Goal: Navigation & Orientation: Find specific page/section

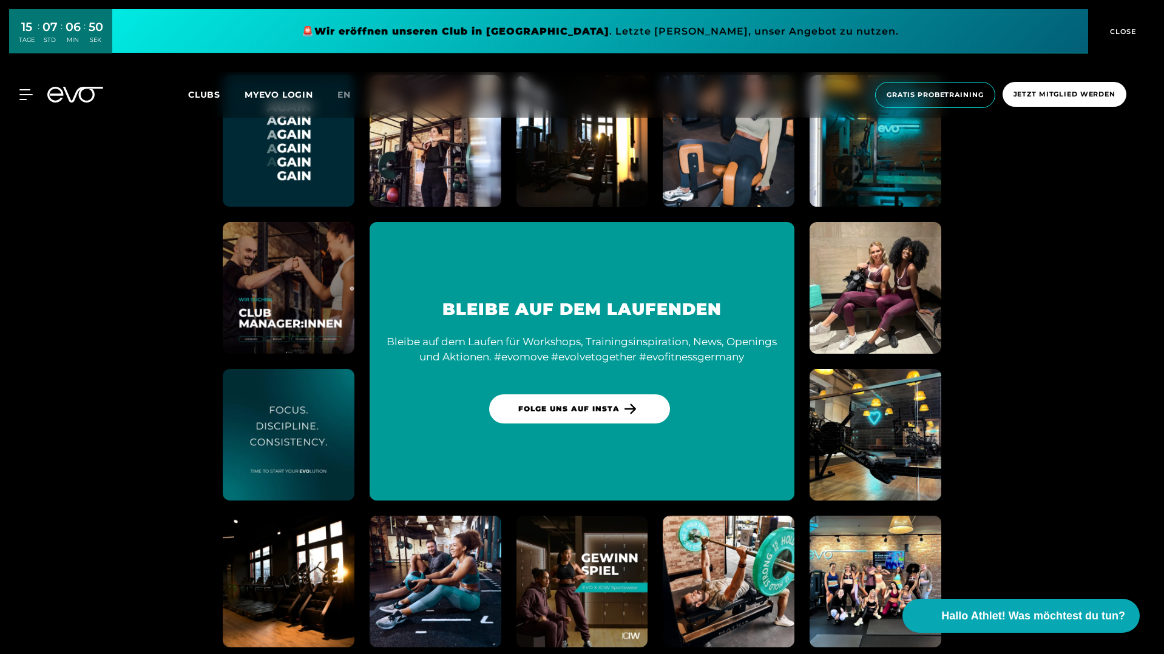
scroll to position [6378, 0]
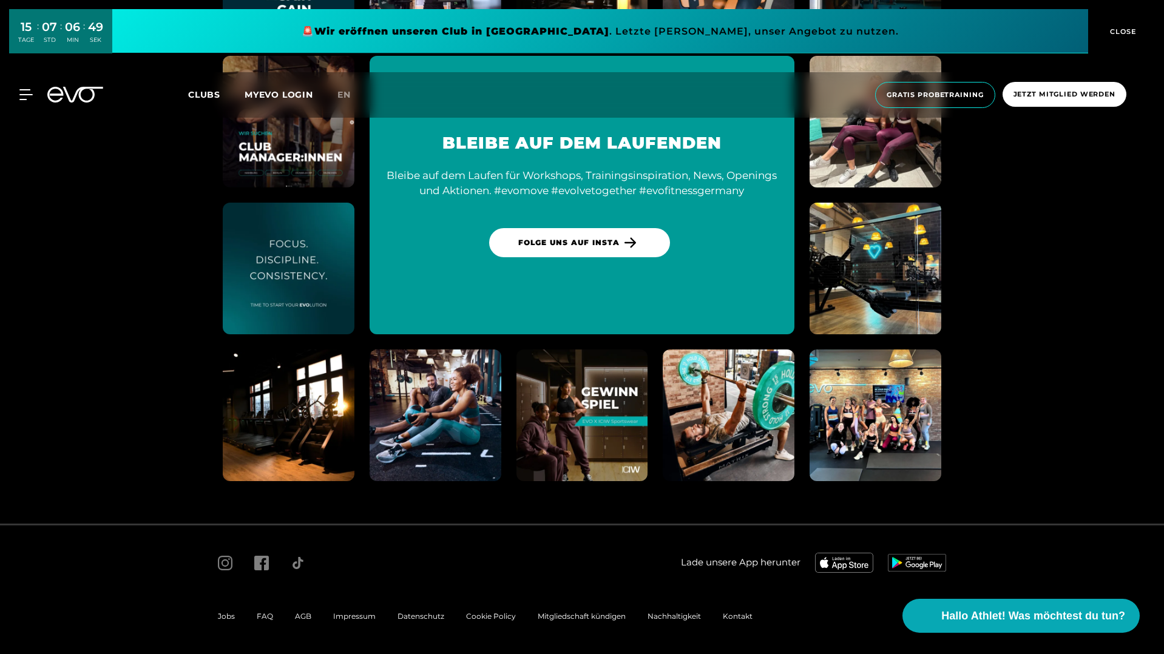
click at [356, 621] on div "Impressum" at bounding box center [354, 616] width 64 height 15
click at [356, 618] on span "Impressum" at bounding box center [354, 616] width 42 height 9
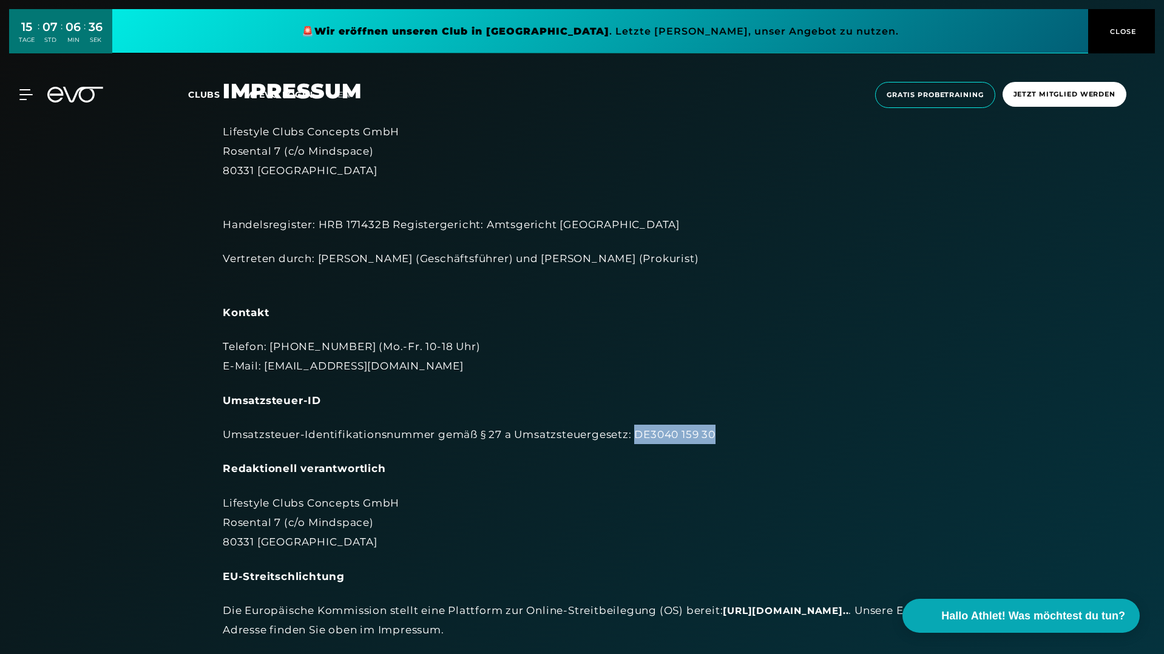
drag, startPoint x: 638, startPoint y: 435, endPoint x: 761, endPoint y: 435, distance: 123.2
click at [761, 435] on div "Umsatzsteuer-Identifikationsnummer gemäß § 27 a Umsatzsteuergesetz: DE3040 159 …" at bounding box center [582, 434] width 719 height 19
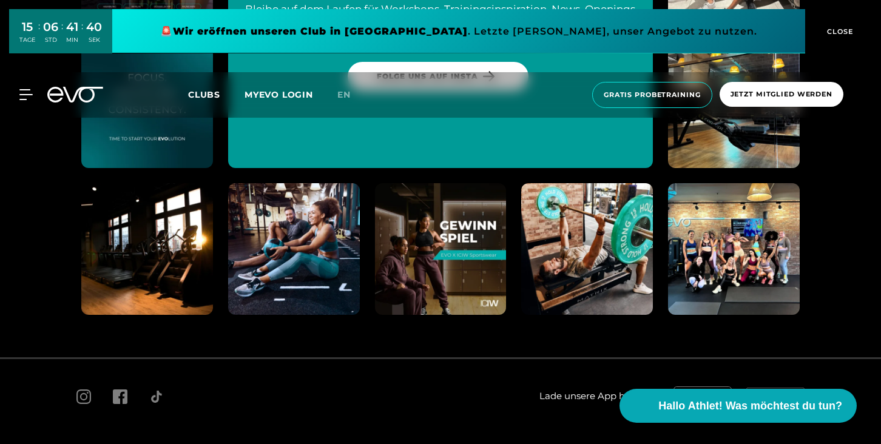
scroll to position [6275, 0]
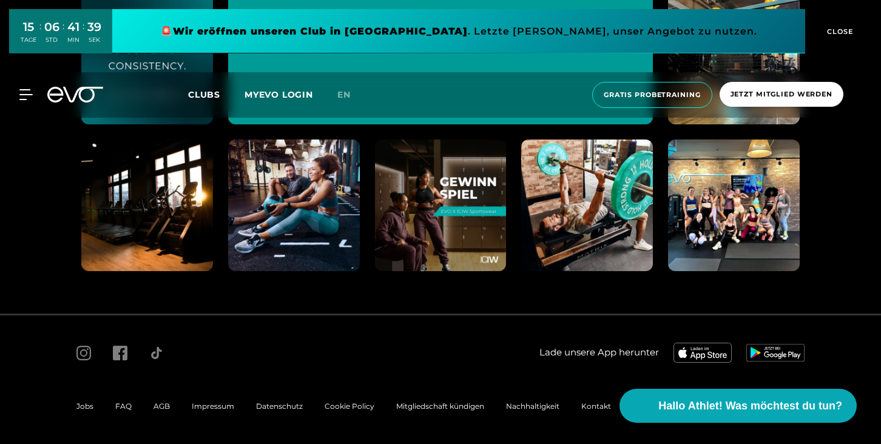
click at [54, 94] on icon at bounding box center [55, 95] width 16 height 16
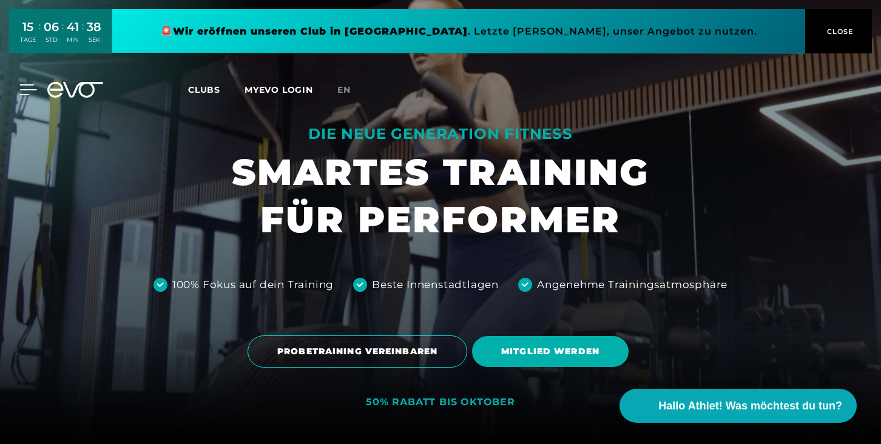
click at [25, 91] on icon at bounding box center [28, 89] width 18 height 11
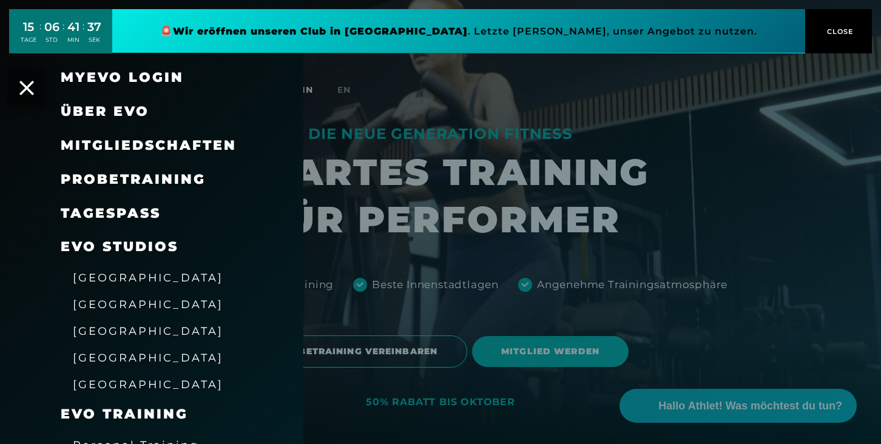
click at [123, 78] on link "MyEVO Login" at bounding box center [122, 77] width 123 height 16
click at [96, 109] on span "Über EVO" at bounding box center [105, 111] width 89 height 16
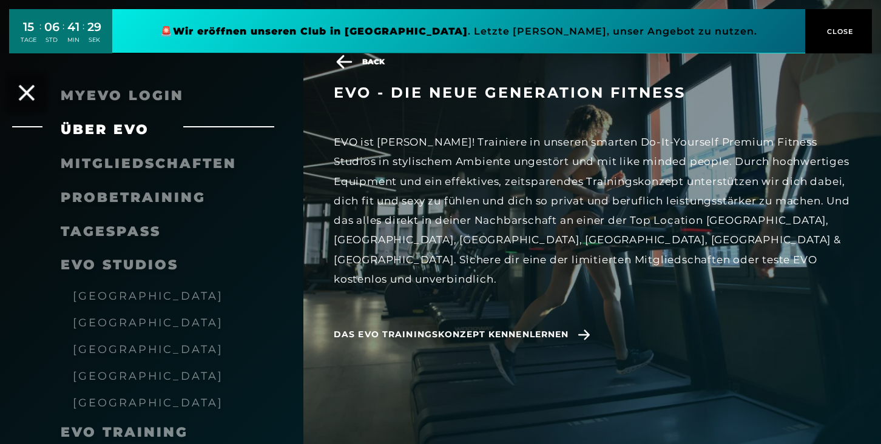
click at [22, 88] on icon at bounding box center [27, 93] width 16 height 16
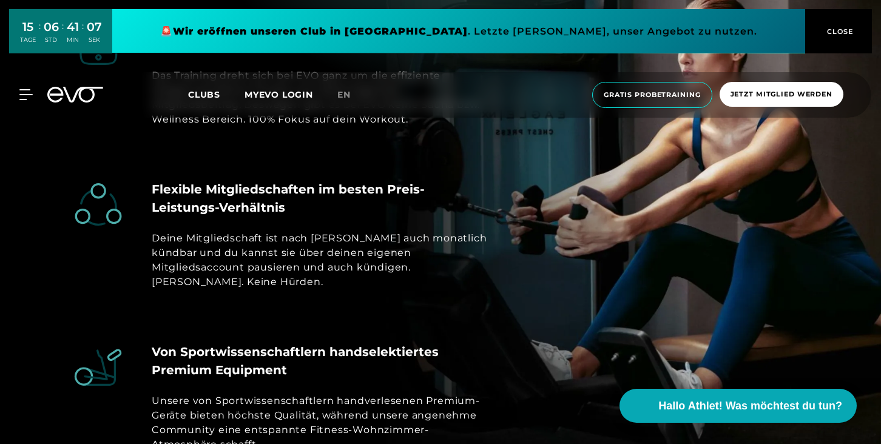
scroll to position [3927, 0]
